Goal: Book appointment/travel/reservation

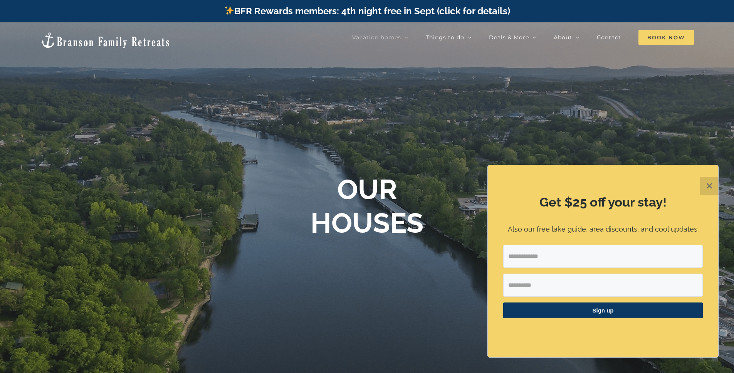
click at [670, 39] on span "Book Now" at bounding box center [665, 37] width 55 height 15
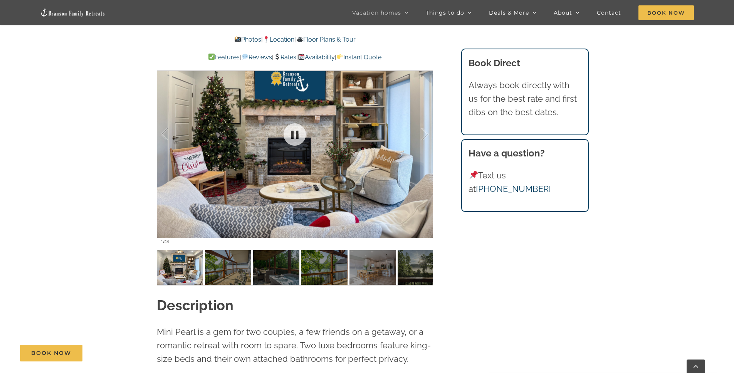
scroll to position [507, 0]
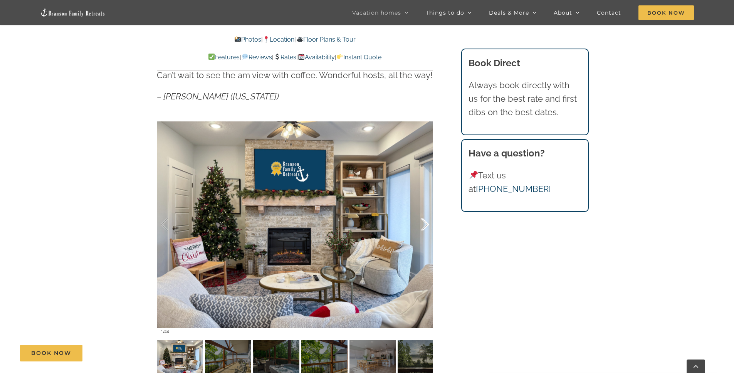
click at [424, 229] on div at bounding box center [417, 225] width 24 height 48
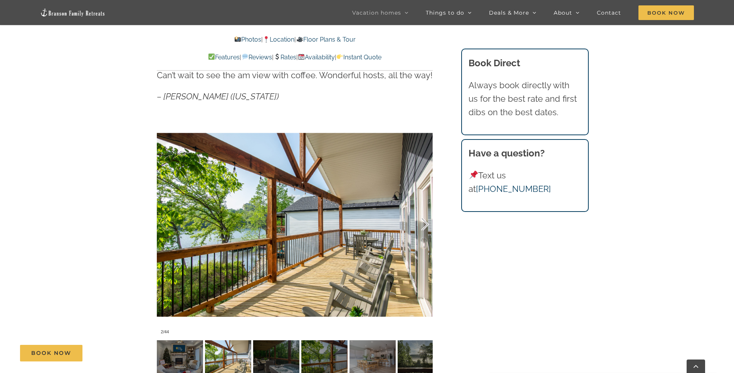
click at [424, 228] on div at bounding box center [417, 225] width 24 height 48
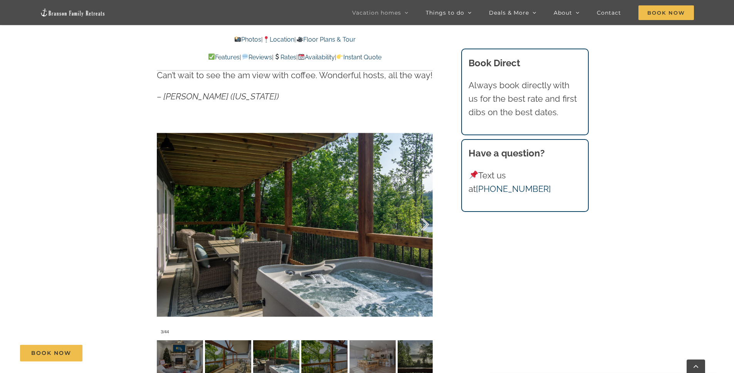
click at [424, 228] on div at bounding box center [417, 225] width 24 height 48
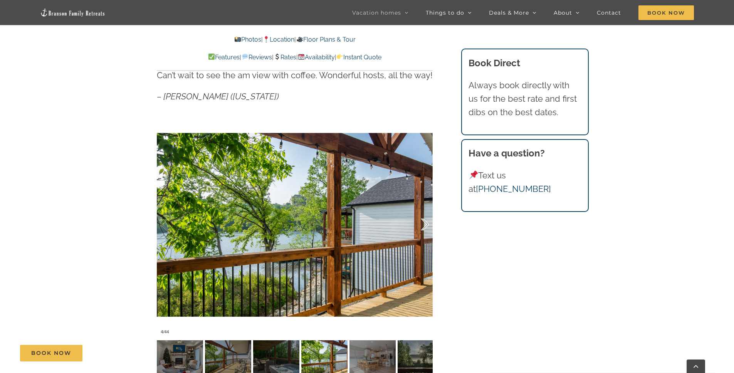
click at [424, 228] on div at bounding box center [417, 225] width 24 height 48
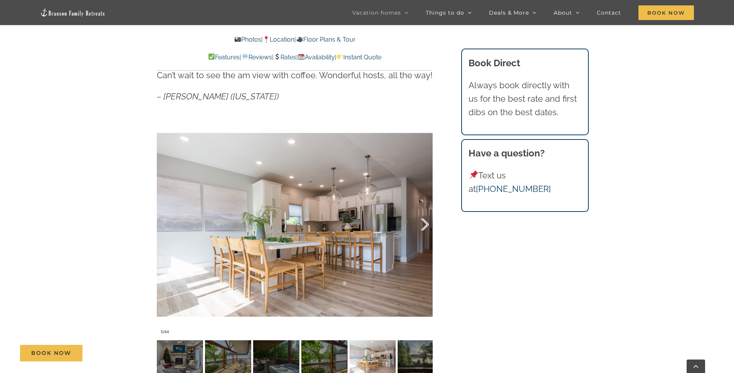
click at [424, 228] on div at bounding box center [417, 225] width 24 height 48
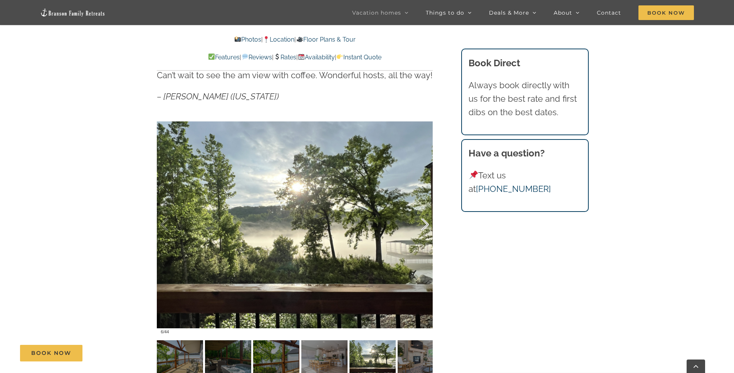
click at [424, 228] on div at bounding box center [417, 225] width 24 height 48
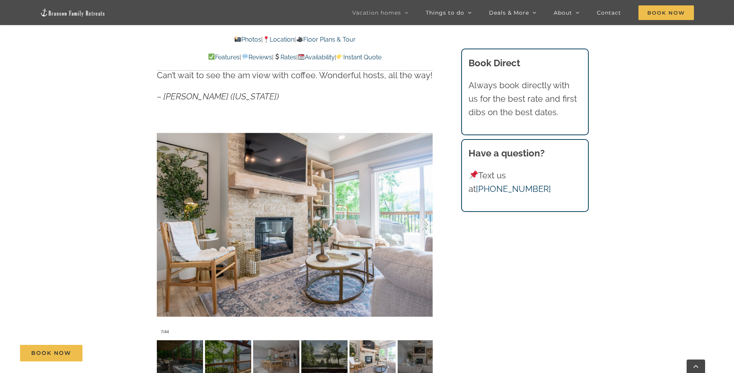
click at [424, 228] on div at bounding box center [417, 225] width 24 height 48
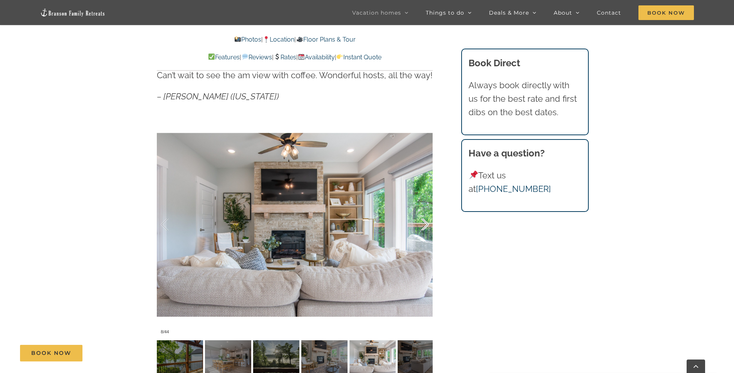
click at [424, 228] on div at bounding box center [417, 225] width 24 height 48
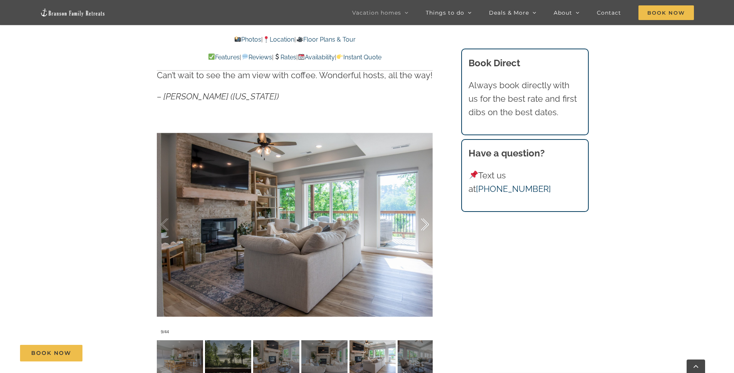
click at [424, 228] on div at bounding box center [417, 225] width 24 height 48
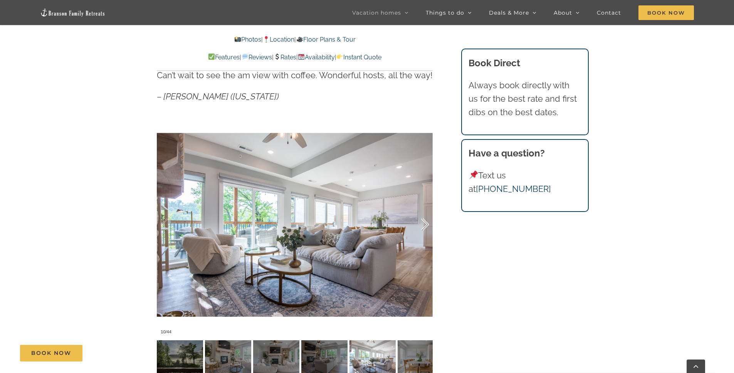
click at [424, 228] on div at bounding box center [417, 225] width 24 height 48
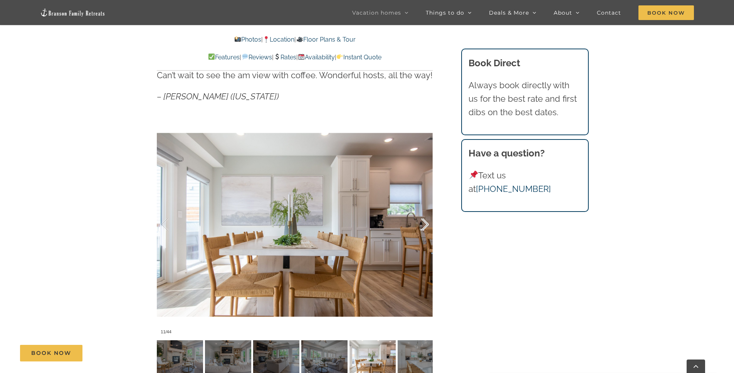
click at [424, 228] on div at bounding box center [417, 225] width 24 height 48
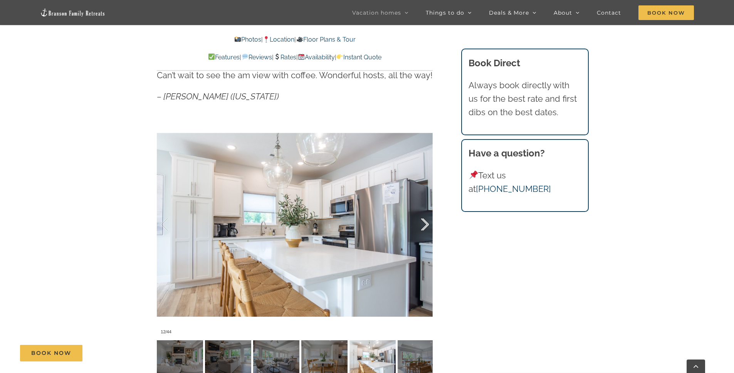
click at [424, 228] on div at bounding box center [417, 225] width 24 height 48
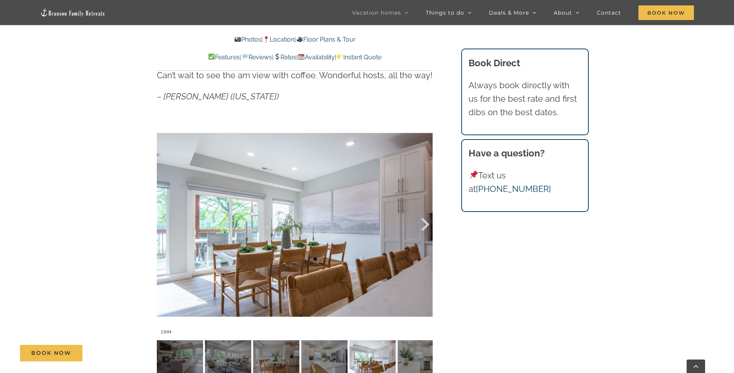
click at [424, 228] on div at bounding box center [417, 225] width 24 height 48
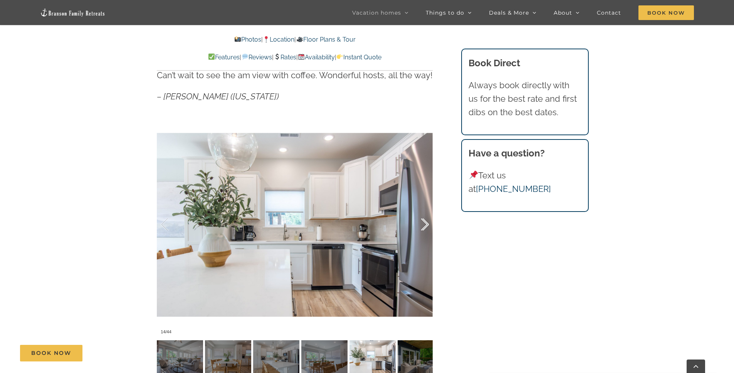
click at [424, 228] on div at bounding box center [417, 225] width 24 height 48
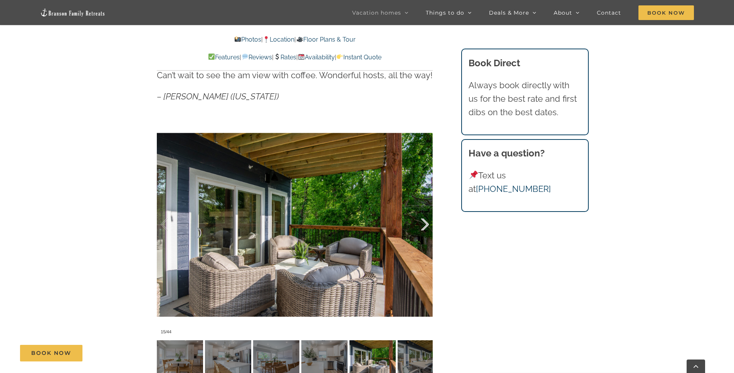
click at [424, 228] on div at bounding box center [417, 225] width 24 height 48
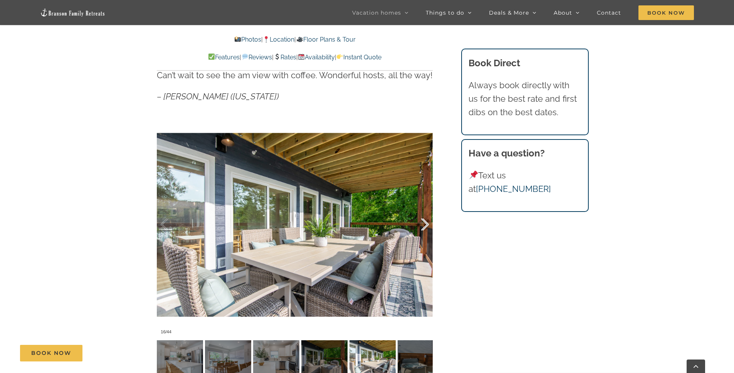
click at [424, 228] on div at bounding box center [417, 225] width 24 height 48
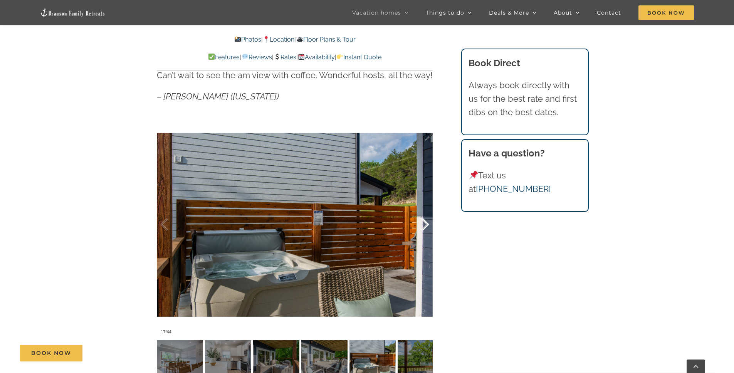
click at [424, 228] on div at bounding box center [417, 225] width 24 height 48
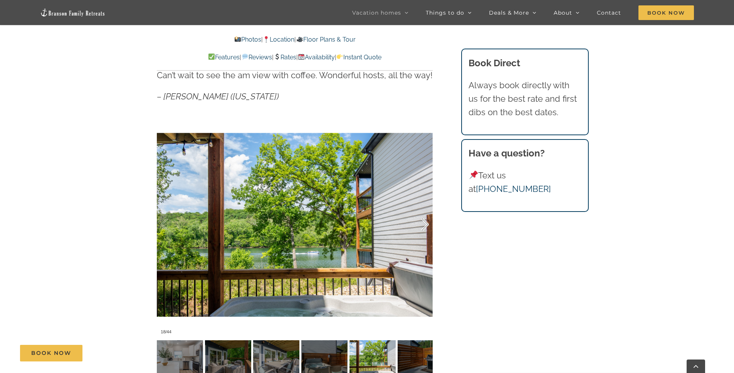
click at [424, 228] on div at bounding box center [417, 225] width 24 height 48
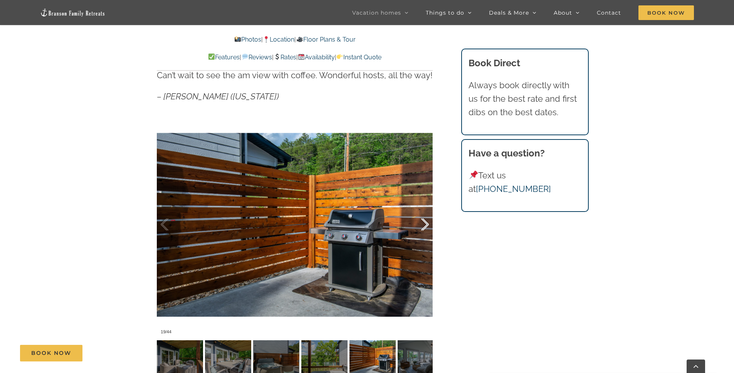
click at [424, 228] on div at bounding box center [417, 225] width 24 height 48
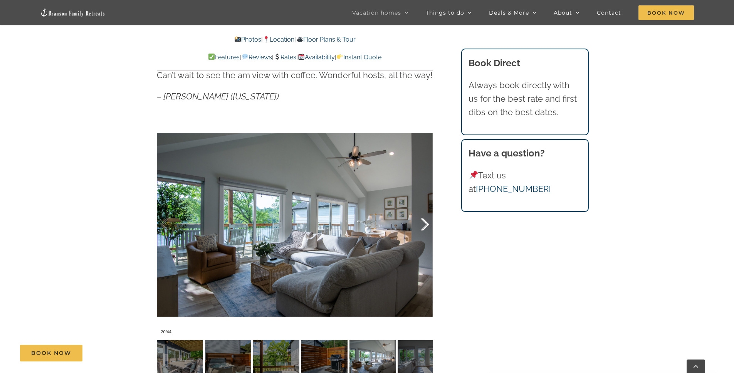
click at [424, 228] on div at bounding box center [417, 225] width 24 height 48
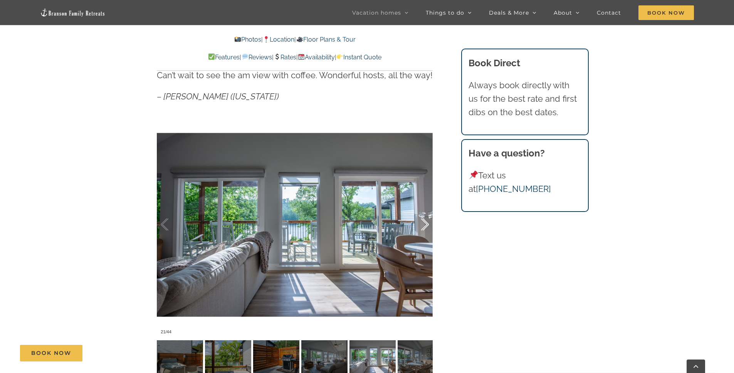
click at [424, 228] on div at bounding box center [417, 225] width 24 height 48
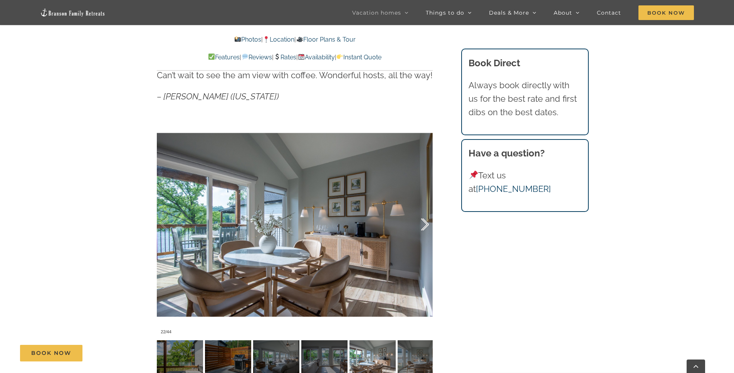
click at [424, 228] on div at bounding box center [417, 225] width 24 height 48
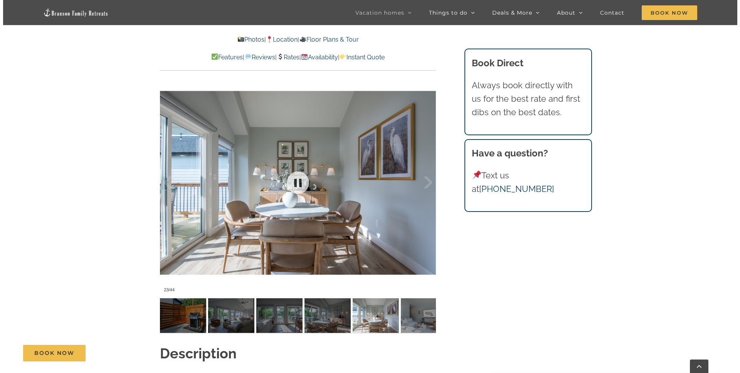
scroll to position [762, 0]
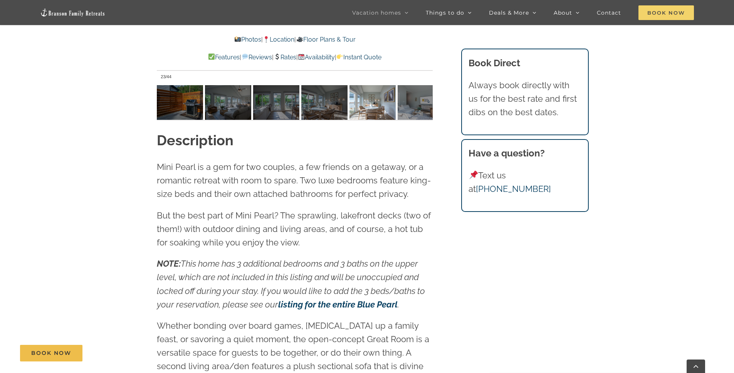
click at [664, 13] on span "Book Now" at bounding box center [665, 12] width 55 height 15
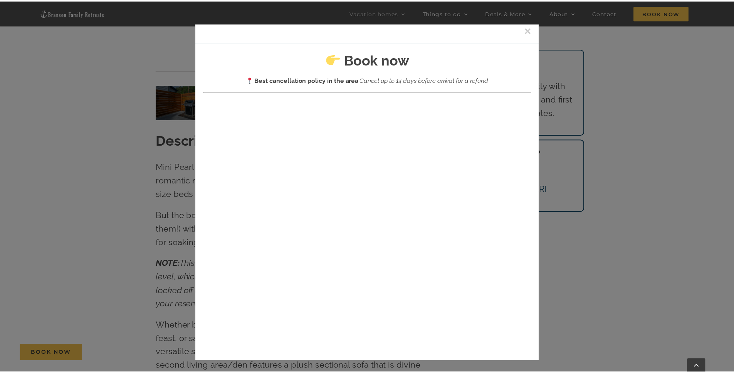
scroll to position [0, 0]
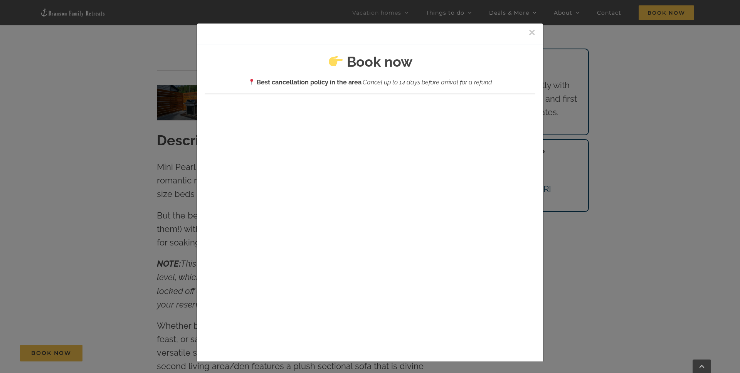
click at [528, 32] on button "×" at bounding box center [531, 33] width 7 height 12
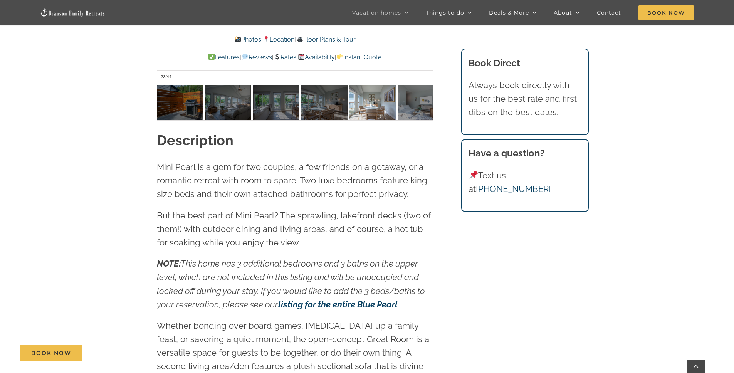
click at [381, 56] on link "Instant Quote" at bounding box center [358, 57] width 45 height 7
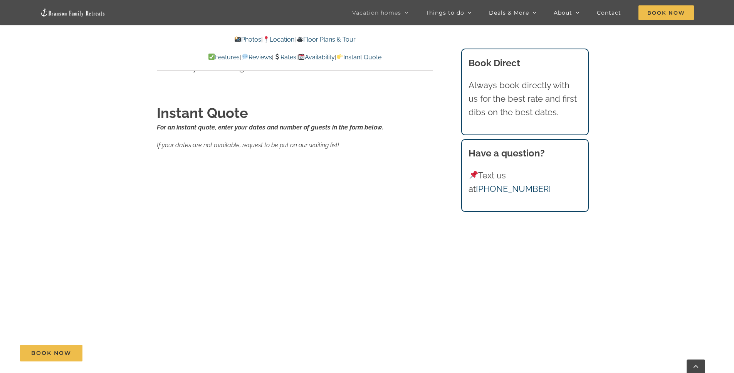
scroll to position [4839, 0]
